Goal: Task Accomplishment & Management: Manage account settings

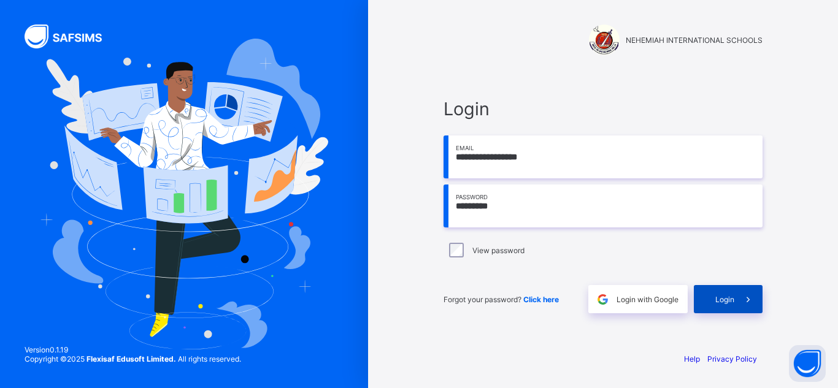
click at [727, 297] on span "Login" at bounding box center [724, 299] width 19 height 9
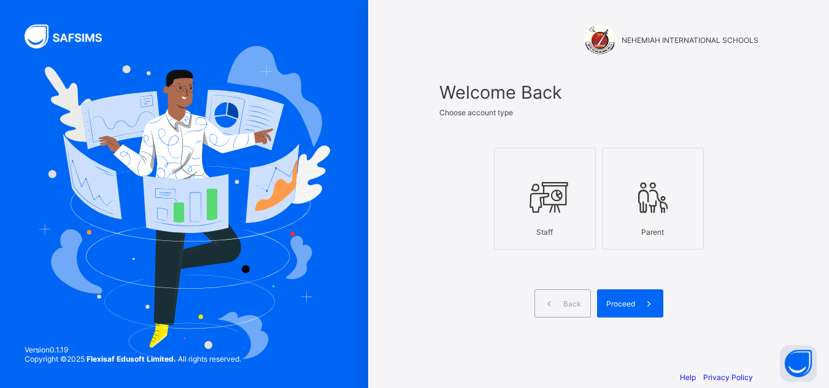
click at [546, 202] on icon at bounding box center [544, 197] width 43 height 37
click at [634, 302] on span "Proceed" at bounding box center [620, 303] width 29 height 9
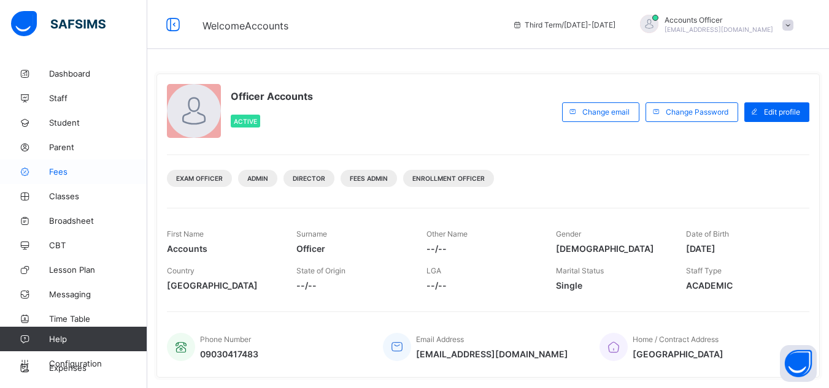
click at [78, 165] on link "Fees" at bounding box center [73, 171] width 147 height 25
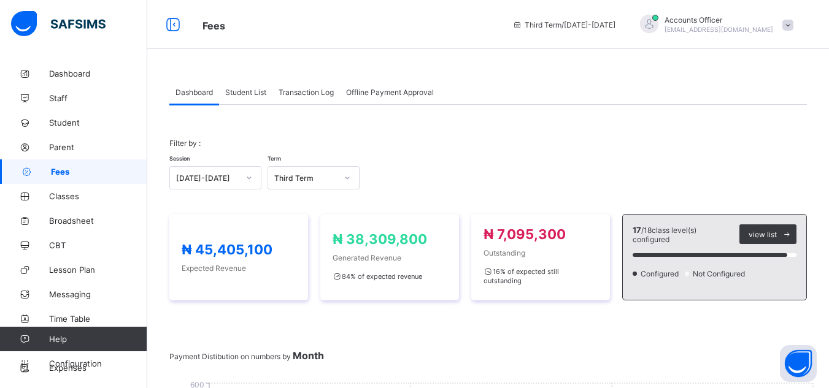
click at [252, 91] on span "Student List" at bounding box center [245, 92] width 41 height 9
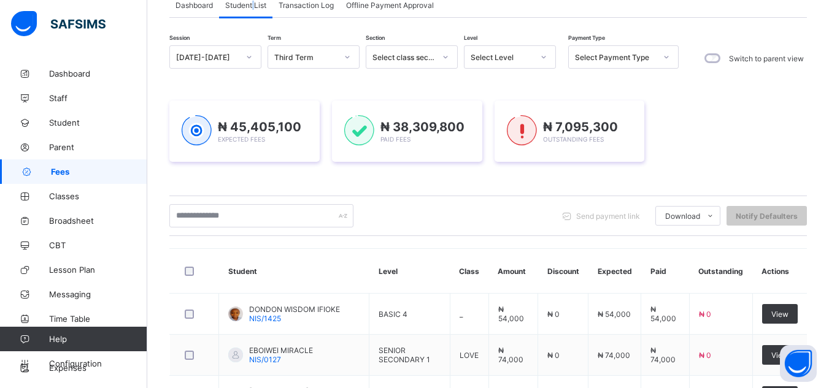
scroll to position [123, 0]
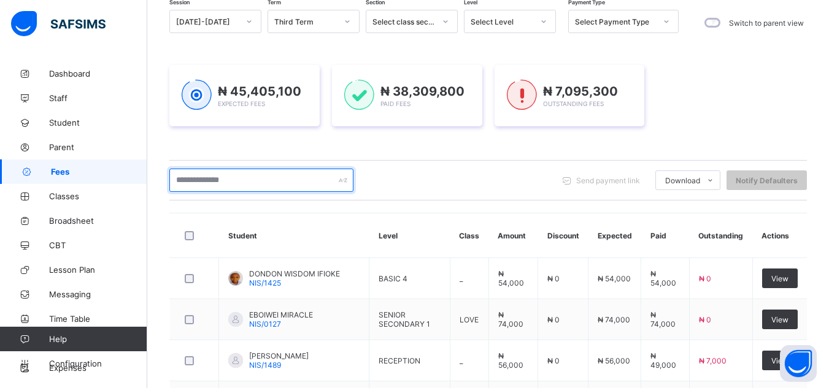
click at [271, 183] on input "text" at bounding box center [261, 180] width 184 height 23
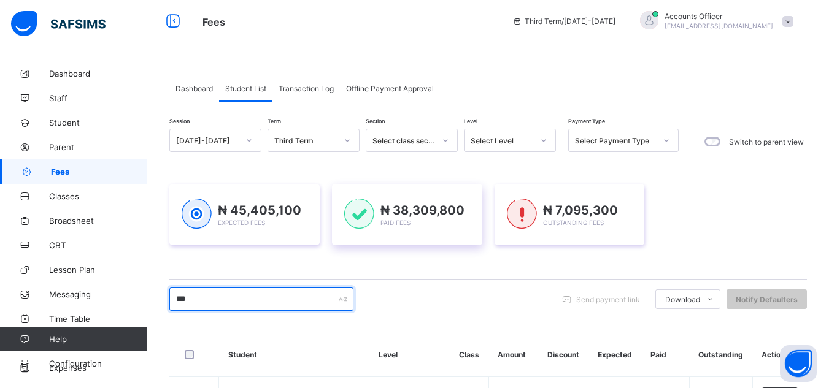
scroll to position [0, 0]
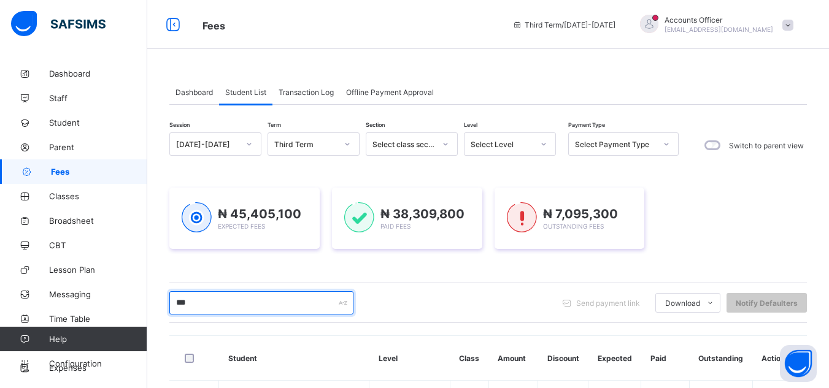
type input "***"
click at [426, 149] on div "Select class section" at bounding box center [399, 144] width 67 height 17
click at [485, 148] on div "Select Level" at bounding box center [501, 144] width 63 height 9
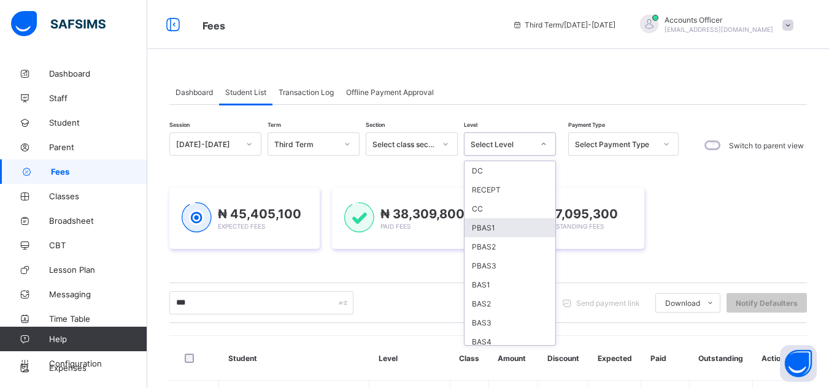
click at [494, 231] on div "PBAS1" at bounding box center [509, 227] width 91 height 19
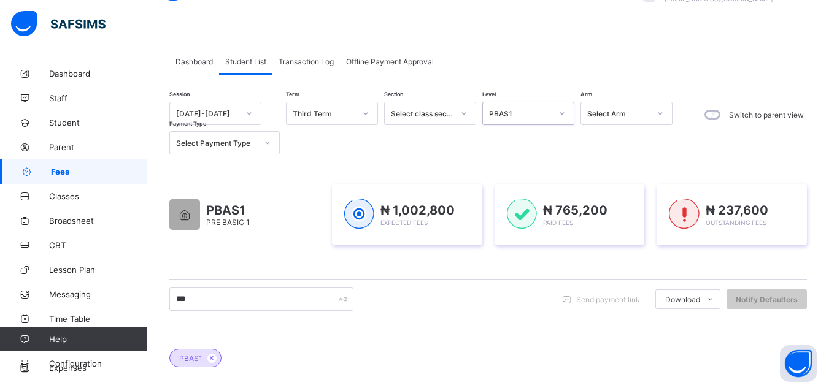
scroll to position [4, 0]
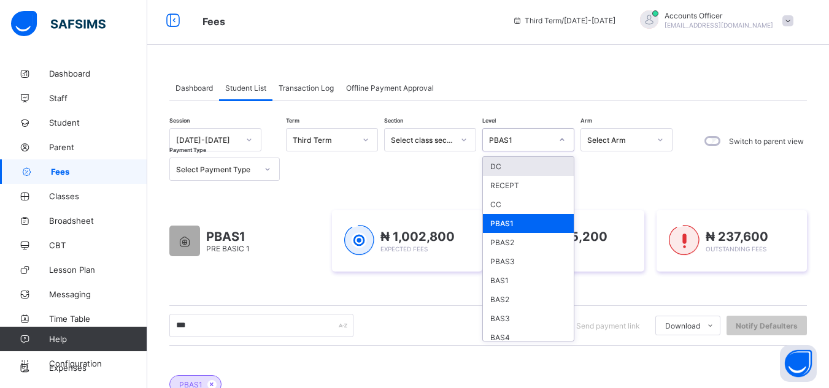
click at [549, 136] on div "PBAS1" at bounding box center [520, 140] width 63 height 9
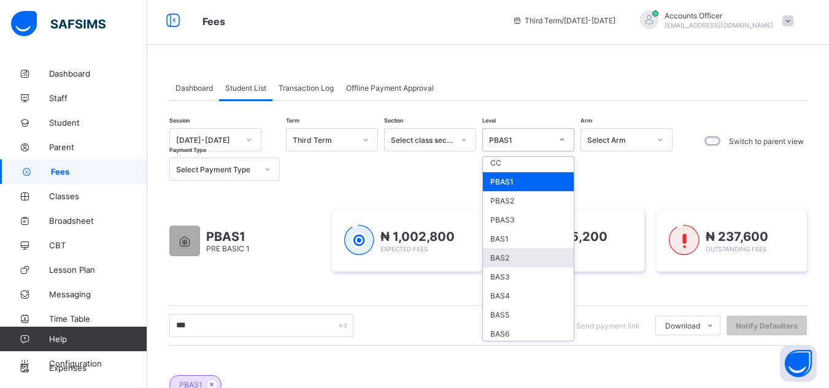
scroll to position [61, 0]
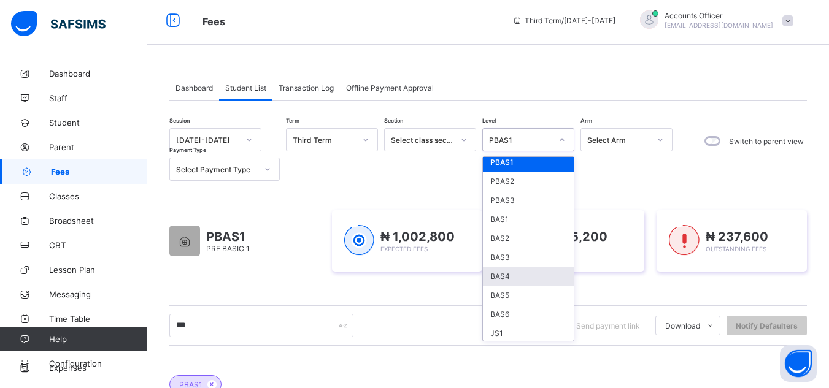
click at [531, 276] on div "BAS4" at bounding box center [528, 276] width 91 height 19
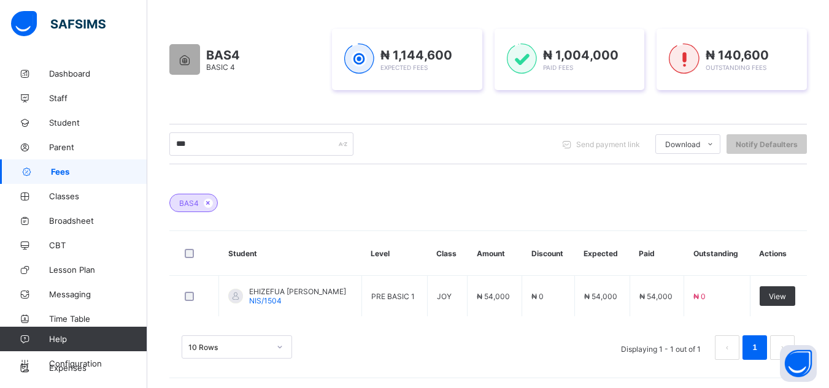
scroll to position [188, 0]
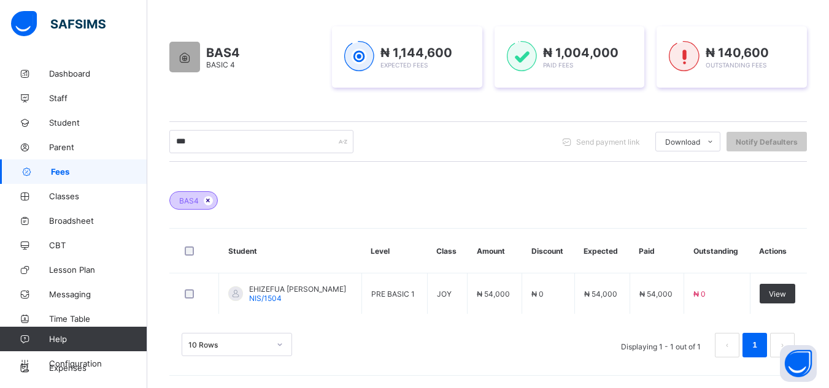
click at [207, 197] on icon at bounding box center [208, 200] width 10 height 7
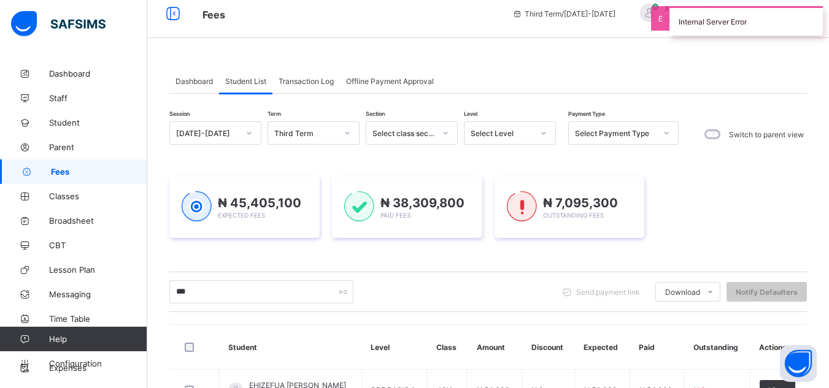
scroll to position [0, 0]
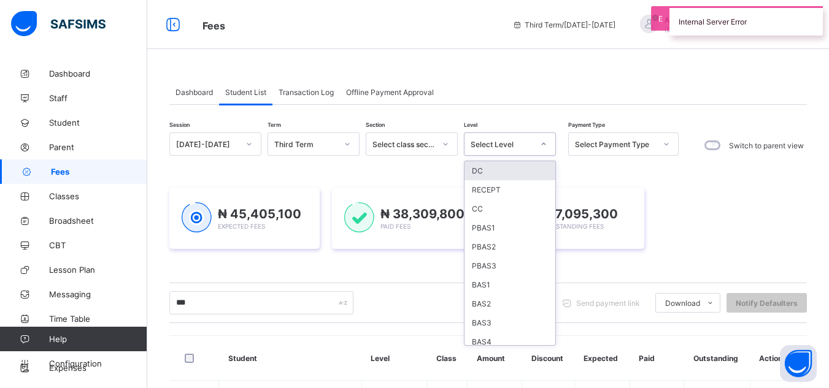
click at [493, 144] on div "Select Level" at bounding box center [501, 144] width 63 height 9
click at [499, 340] on div "BAS4" at bounding box center [509, 341] width 91 height 19
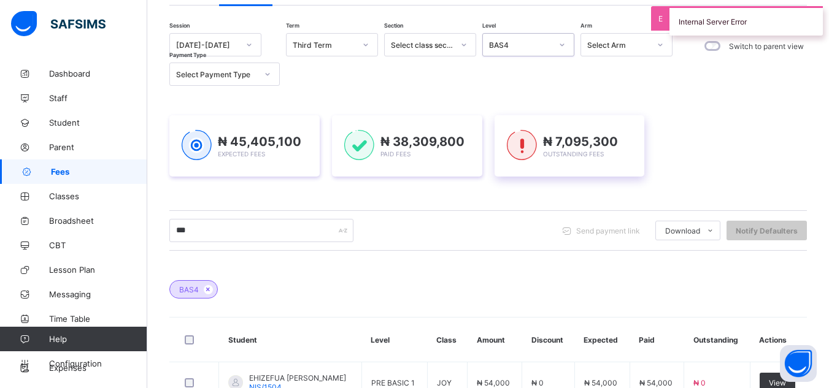
scroll to position [188, 0]
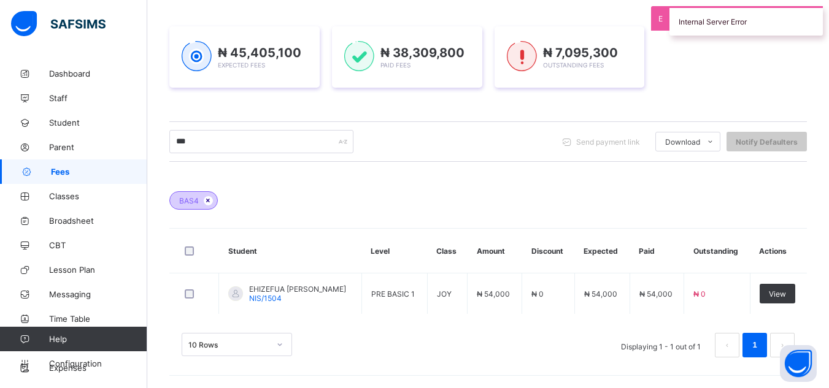
click at [205, 201] on icon at bounding box center [208, 200] width 10 height 7
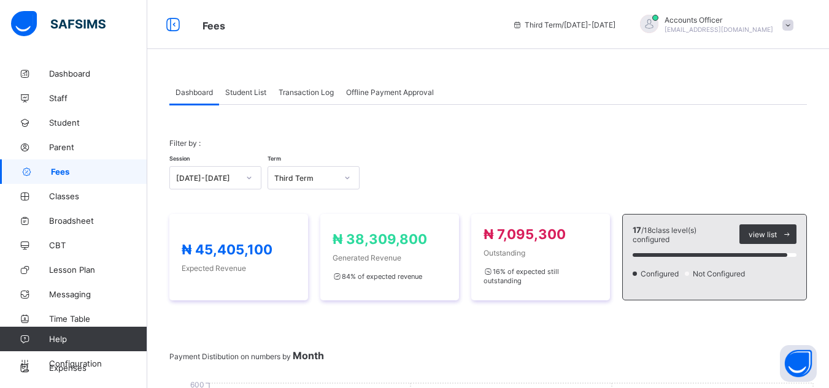
click at [242, 88] on span "Student List" at bounding box center [245, 92] width 41 height 9
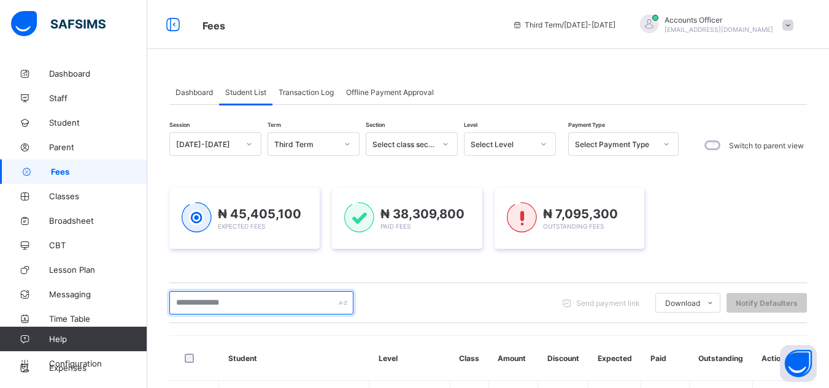
click at [239, 303] on input "text" at bounding box center [261, 302] width 184 height 23
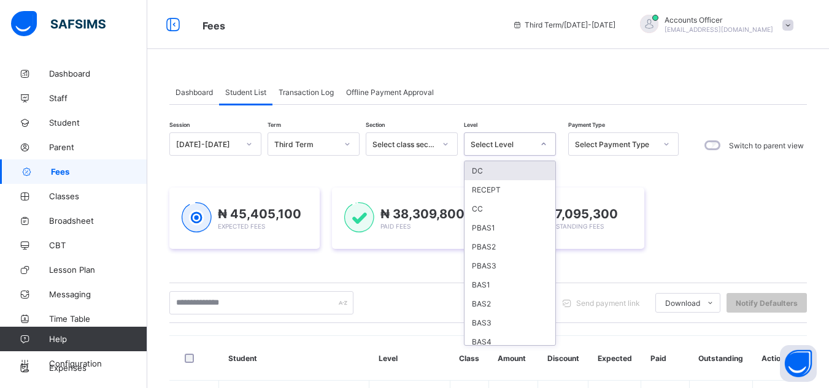
click at [510, 142] on div "Select Level" at bounding box center [501, 144] width 63 height 9
click at [497, 337] on div "BAS4" at bounding box center [509, 341] width 91 height 19
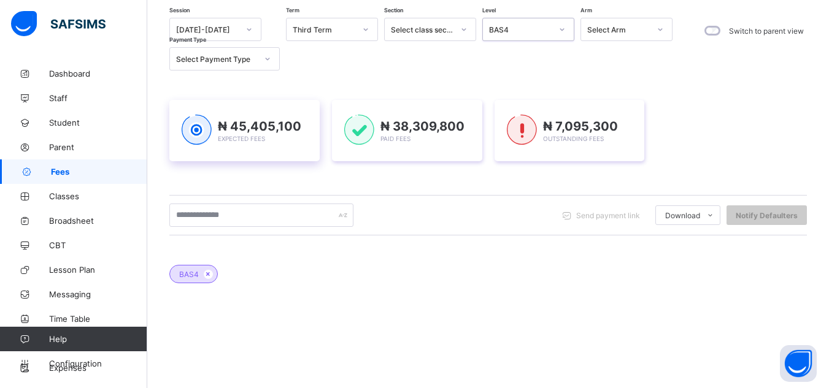
scroll to position [184, 0]
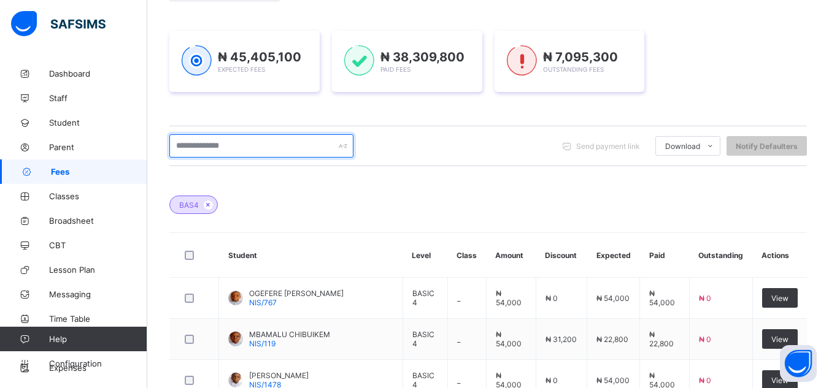
click at [229, 144] on input "text" at bounding box center [261, 145] width 184 height 23
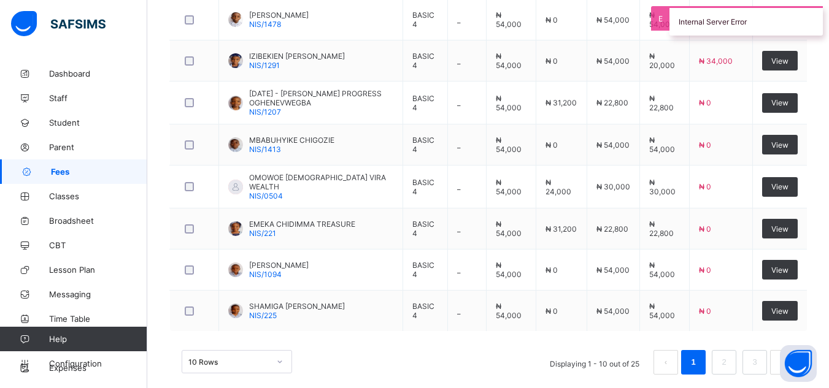
scroll to position [560, 0]
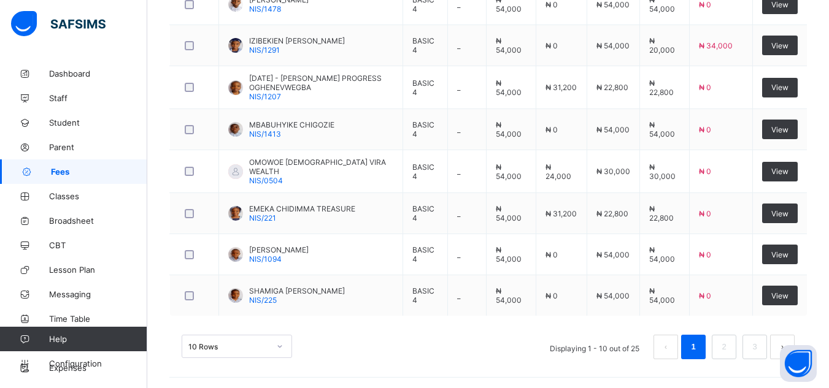
type input "***"
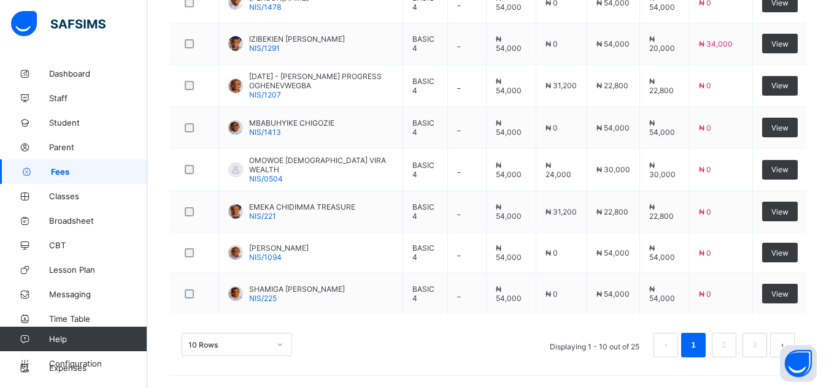
click at [276, 341] on div "10 Rows" at bounding box center [237, 344] width 110 height 23
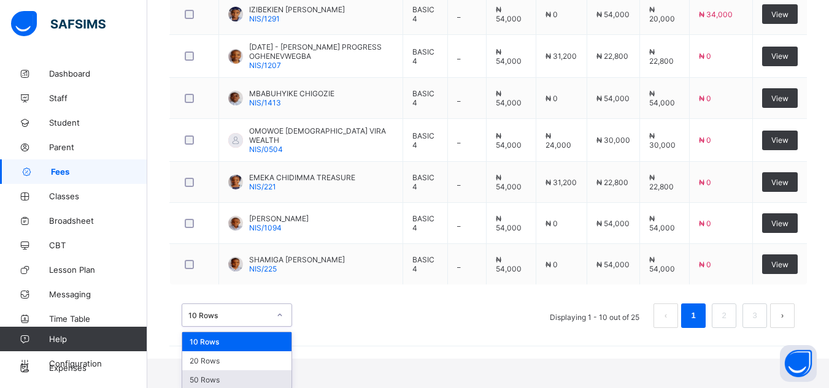
click at [244, 374] on div "50 Rows" at bounding box center [236, 379] width 109 height 19
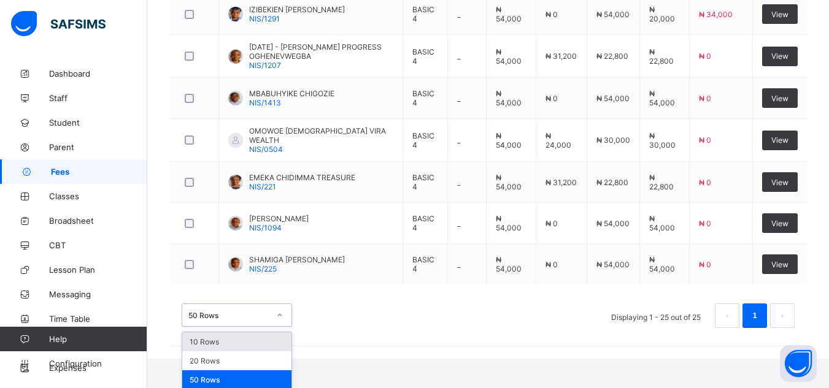
click at [245, 327] on div "option 10 Rows focused, 1 of 3. 3 results available. Use Up and Down to choose …" at bounding box center [237, 315] width 110 height 23
click at [270, 380] on div "50 Rows" at bounding box center [236, 379] width 109 height 19
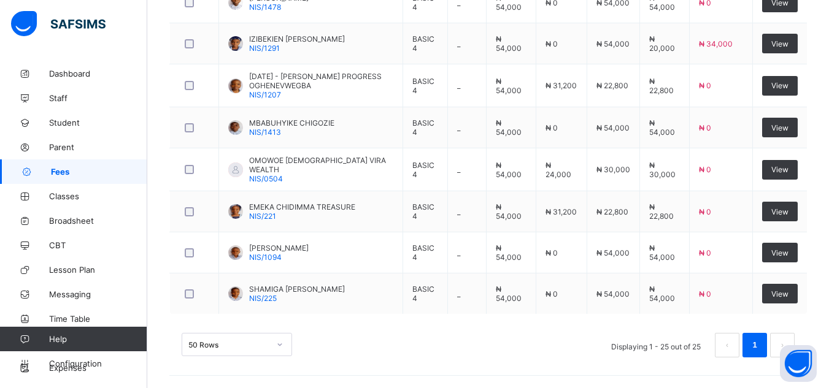
click at [253, 345] on div "50 Rows" at bounding box center [237, 344] width 110 height 23
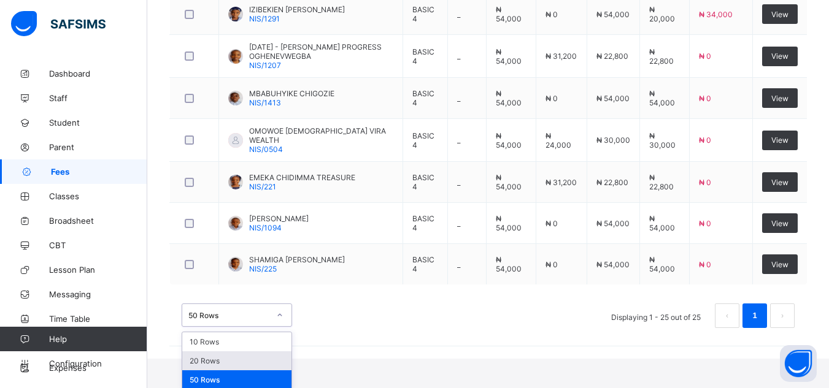
click at [253, 358] on div "20 Rows" at bounding box center [236, 360] width 109 height 19
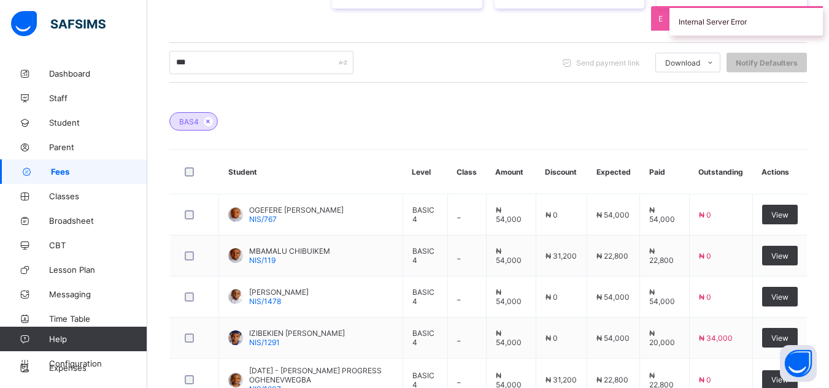
scroll to position [558, 0]
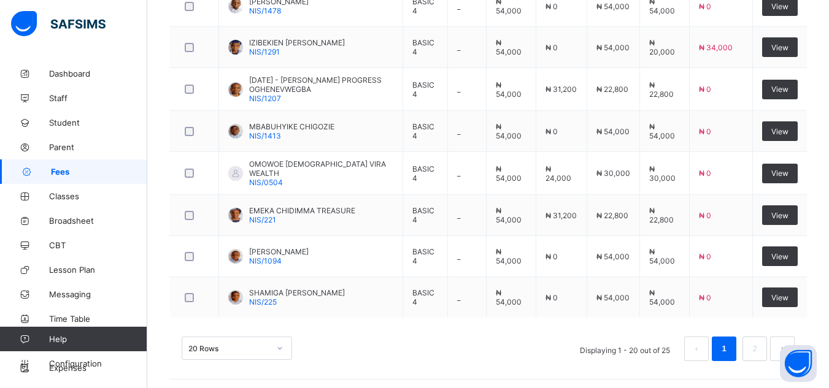
click at [259, 350] on div "20 Rows" at bounding box center [237, 348] width 110 height 23
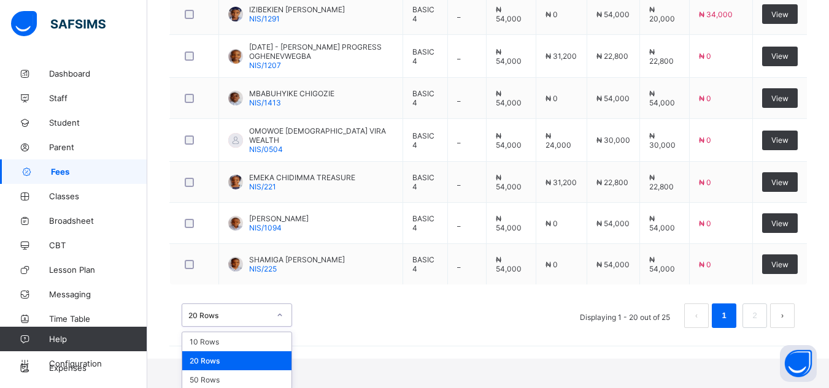
click at [259, 351] on div "20 Rows" at bounding box center [236, 360] width 109 height 19
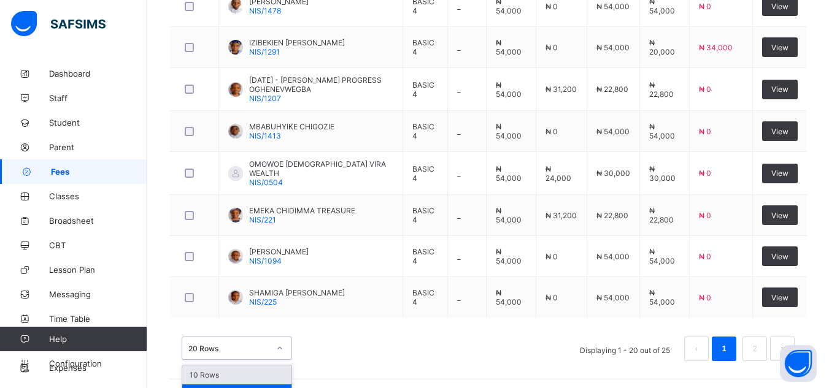
scroll to position [591, 0]
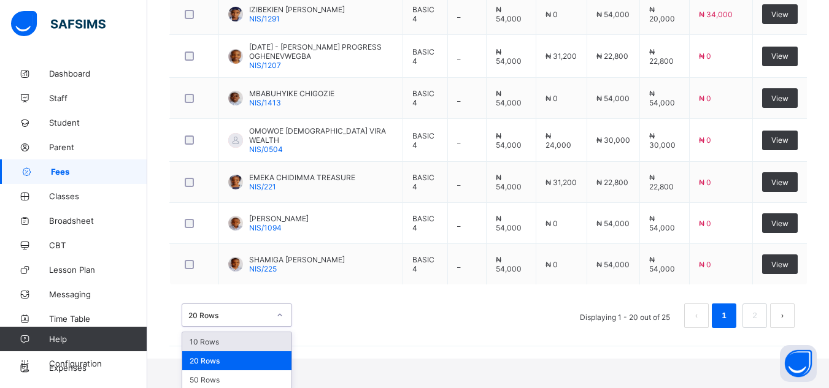
click at [275, 327] on div "option 10 Rows focused, 1 of 3. 3 results available. Use Up and Down to choose …" at bounding box center [237, 315] width 110 height 23
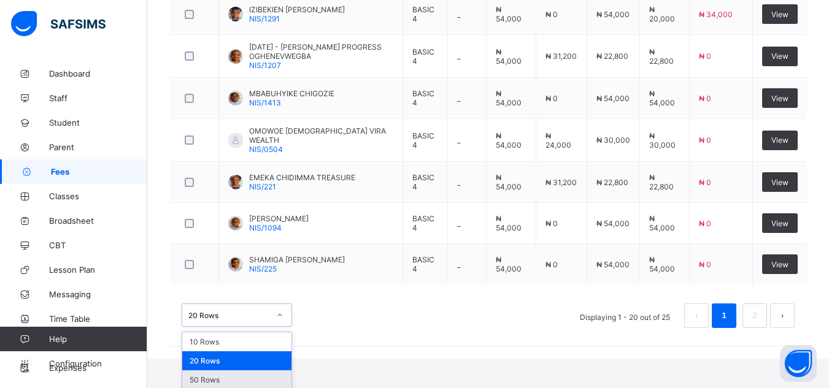
click at [257, 381] on div "50 Rows" at bounding box center [236, 379] width 109 height 19
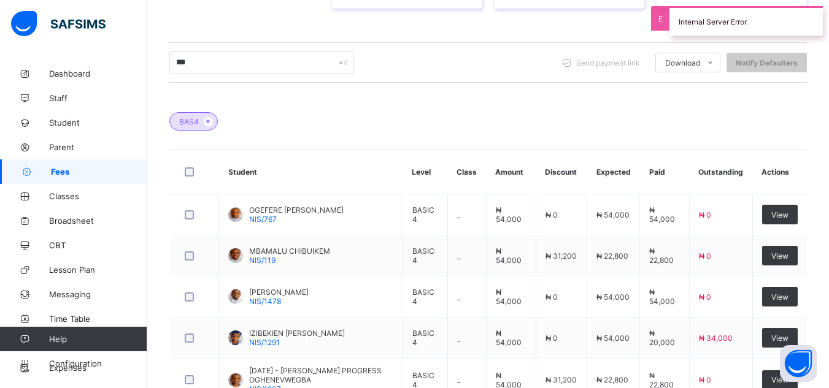
scroll to position [558, 0]
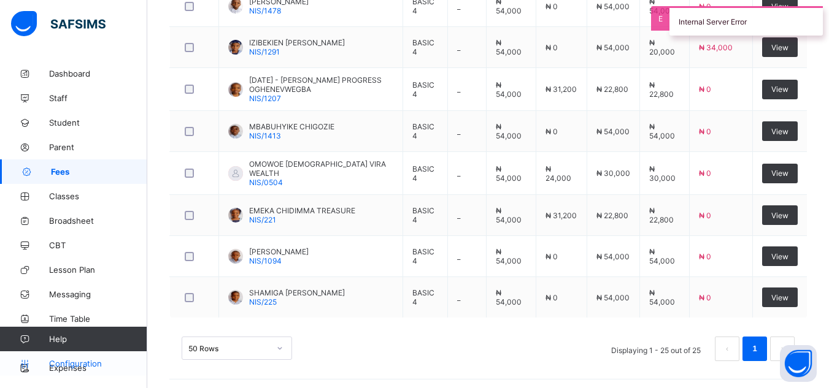
click at [79, 359] on span "Configuration" at bounding box center [98, 364] width 98 height 10
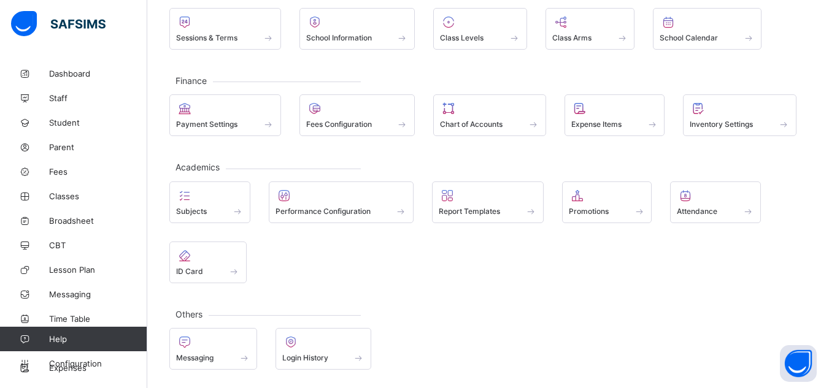
scroll to position [92, 0]
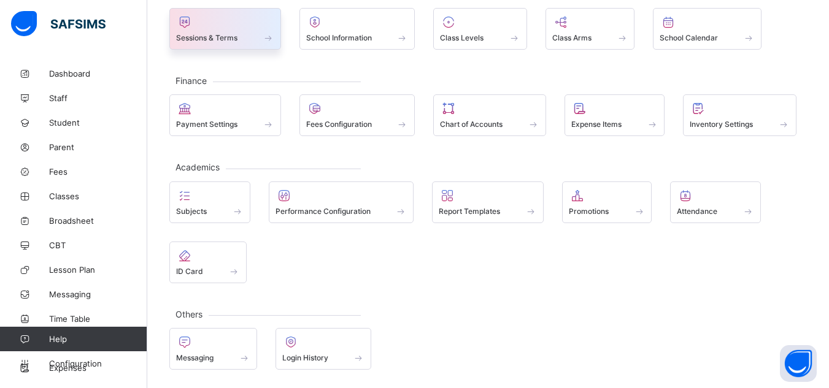
click at [235, 31] on span at bounding box center [225, 30] width 98 height 3
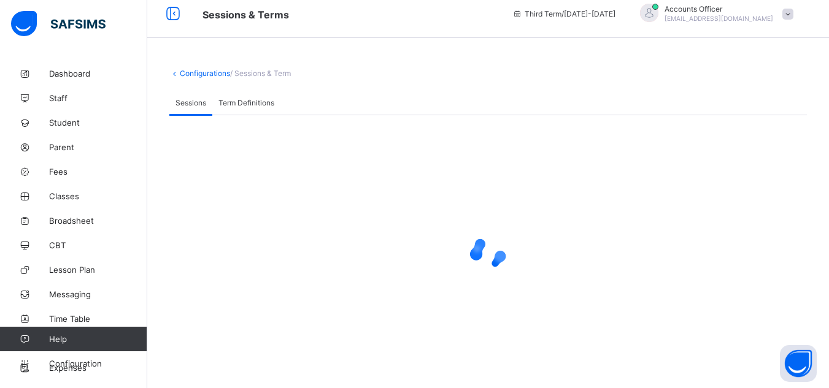
scroll to position [11, 0]
click at [63, 169] on span "Fees" at bounding box center [98, 172] width 98 height 10
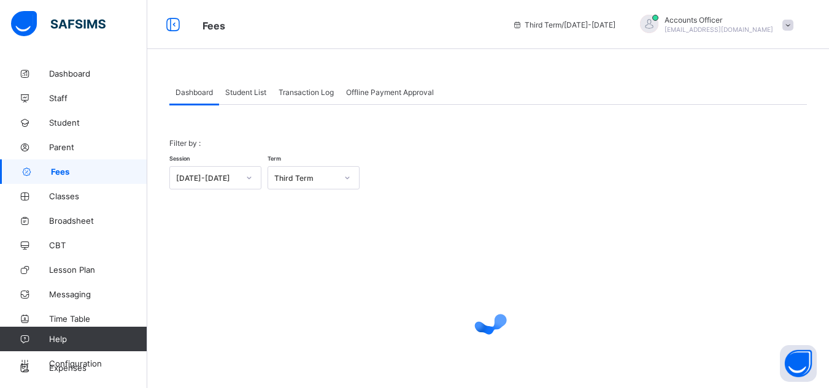
click at [242, 86] on div "Student List" at bounding box center [245, 92] width 53 height 25
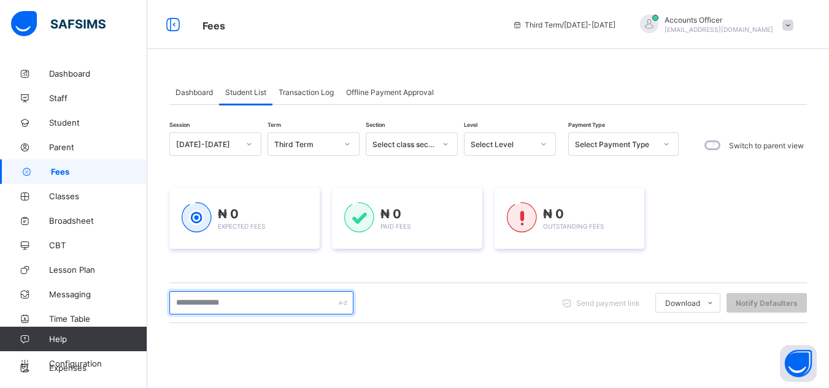
click at [259, 306] on input "text" at bounding box center [261, 302] width 184 height 23
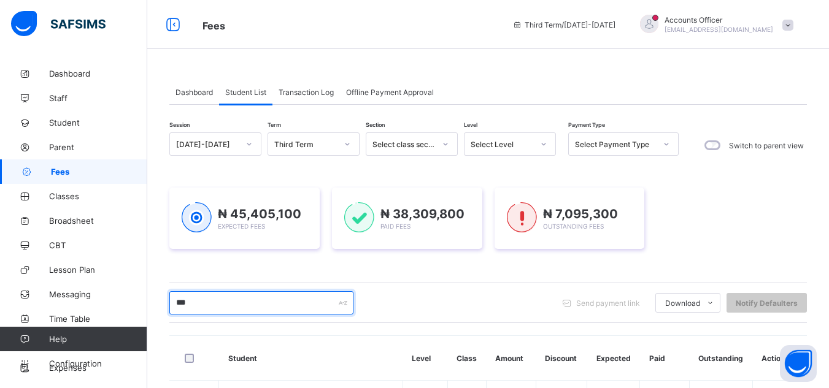
click at [261, 305] on input "***" at bounding box center [261, 302] width 184 height 23
type input "***"
click at [512, 145] on div "Select Level" at bounding box center [501, 144] width 63 height 9
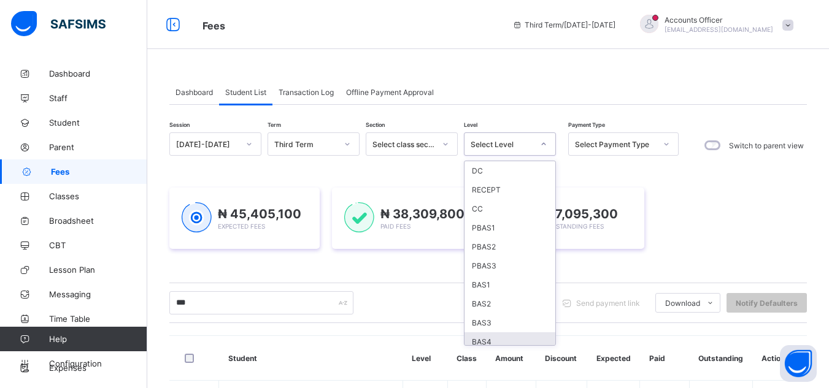
click at [491, 339] on div "BAS4" at bounding box center [509, 341] width 91 height 19
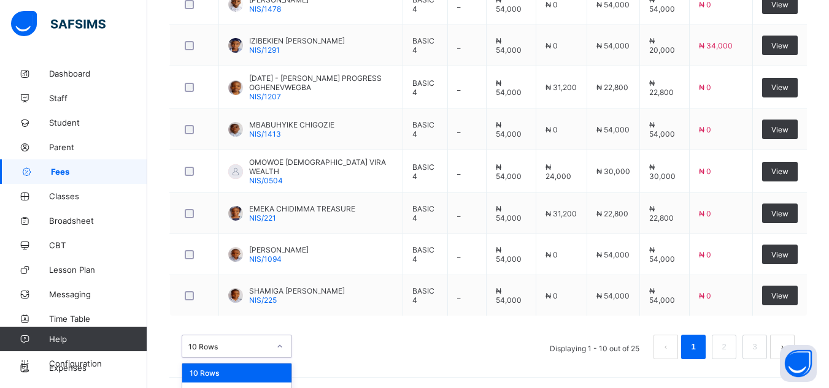
scroll to position [591, 0]
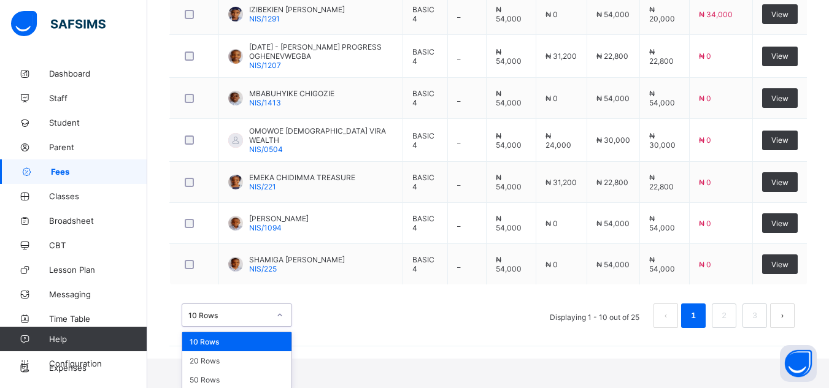
click at [239, 327] on div "option 10 Rows focused, 1 of 3. 3 results available. Use Up and Down to choose …" at bounding box center [237, 315] width 110 height 23
click at [232, 358] on div "20 Rows" at bounding box center [236, 360] width 109 height 19
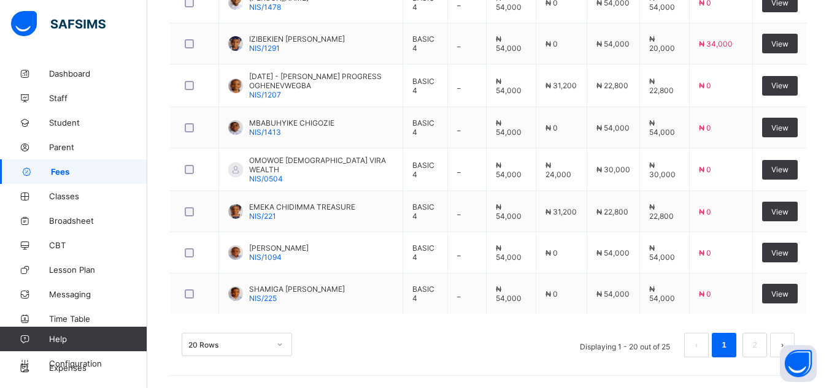
click at [221, 345] on div "20 Rows" at bounding box center [237, 344] width 110 height 23
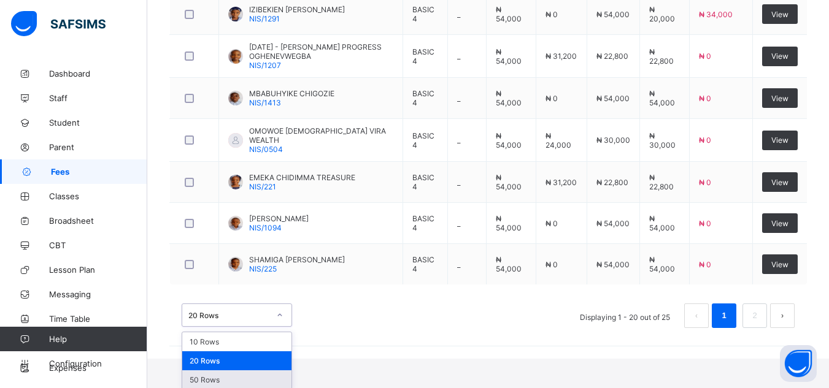
click at [226, 380] on div "50 Rows" at bounding box center [236, 379] width 109 height 19
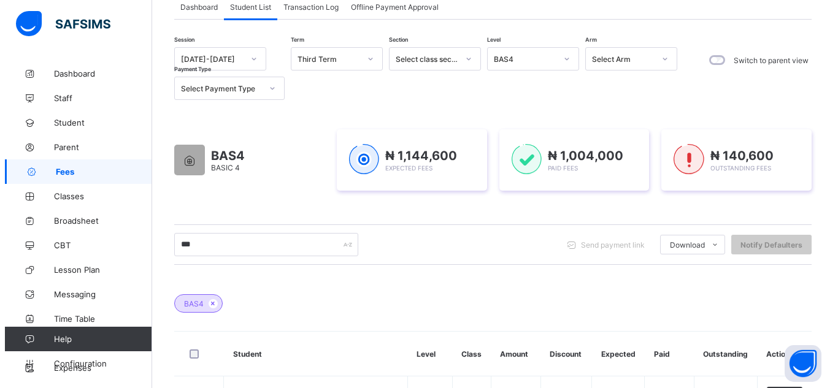
scroll to position [0, 0]
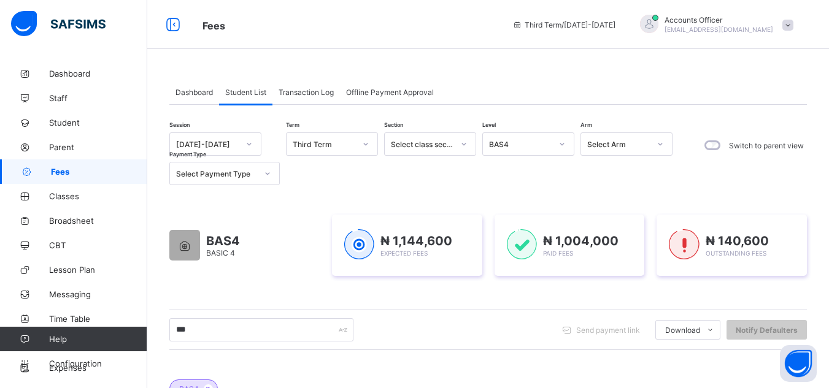
click at [747, 25] on div "Accounts Officer [EMAIL_ADDRESS][DOMAIN_NAME]" at bounding box center [718, 24] width 109 height 18
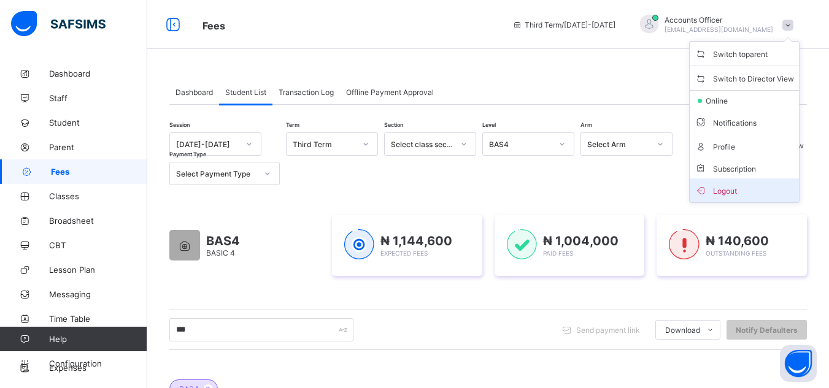
click at [755, 188] on span "Logout" at bounding box center [743, 190] width 99 height 14
